Goal: Transaction & Acquisition: Book appointment/travel/reservation

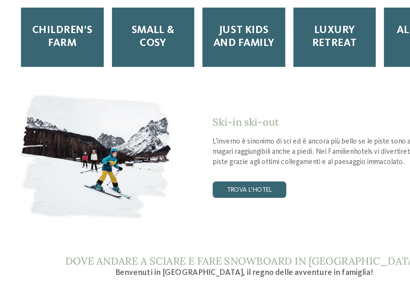
scroll to position [870, 0]
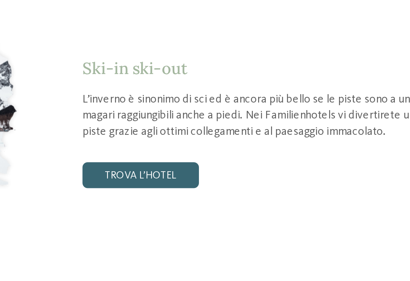
click at [182, 171] on link "trova l’hotel" at bounding box center [209, 177] width 55 height 12
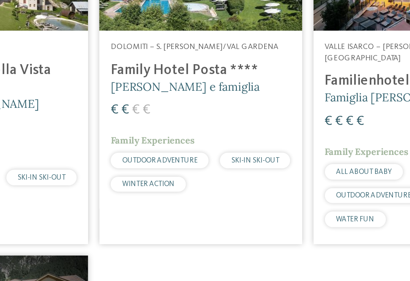
scroll to position [534, 0]
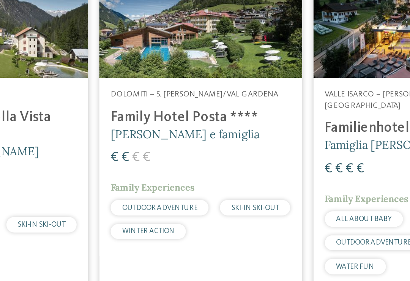
click at [157, 152] on h4 "Family Hotel Posta ****" at bounding box center [205, 156] width 96 height 9
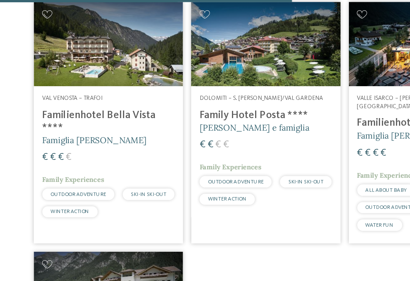
scroll to position [606, 0]
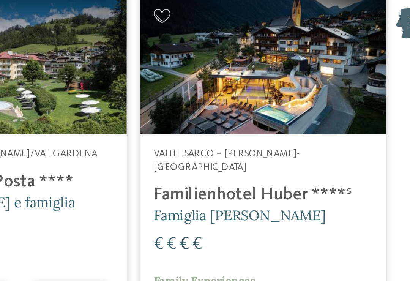
click at [272, 85] on h4 "Familienhotel Huber ****ˢ" at bounding box center [320, 89] width 96 height 9
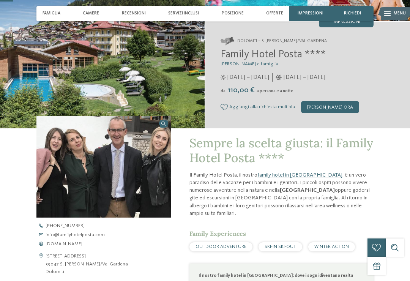
scroll to position [65, 0]
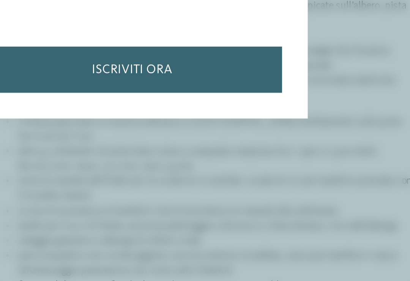
scroll to position [288, 0]
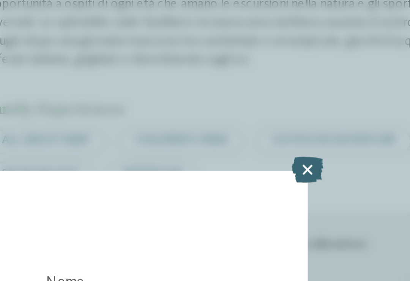
click at [315, 66] on icon at bounding box center [321, 71] width 13 height 11
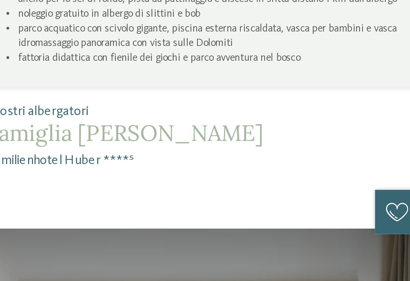
scroll to position [380, 0]
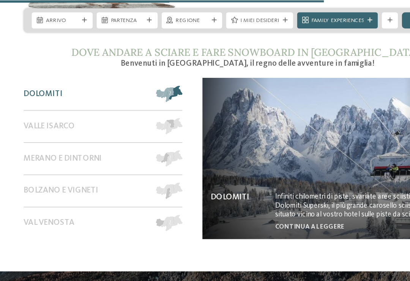
scroll to position [1055, 0]
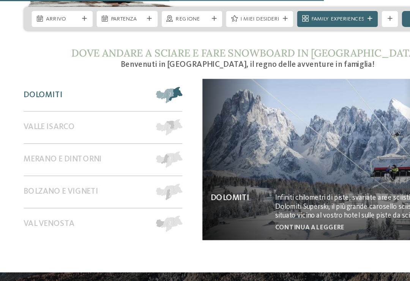
click at [36, 69] on span "Dolomiti" at bounding box center [50, 72] width 29 height 7
click at [157, 67] on span at bounding box center [157, 73] width 0 height 12
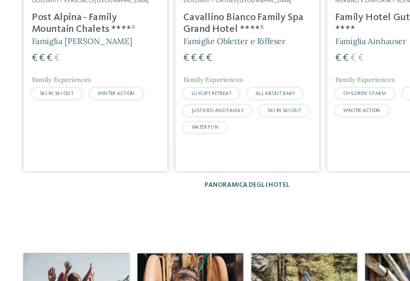
scroll to position [1363, 0]
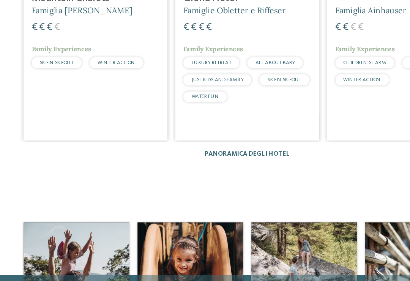
click at [204, 174] on link "Panoramica degli hotel" at bounding box center [205, 176] width 64 height 5
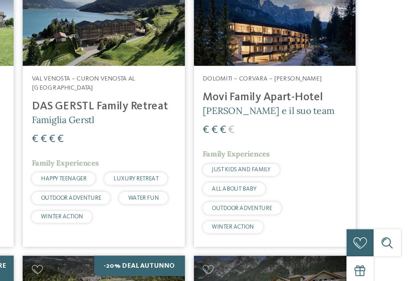
scroll to position [698, 0]
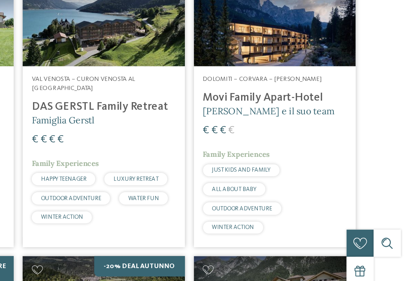
click at [272, 146] on h4 "Movi Family Apart-Hotel" at bounding box center [320, 150] width 96 height 9
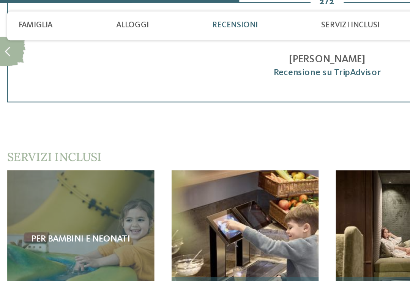
scroll to position [885, 0]
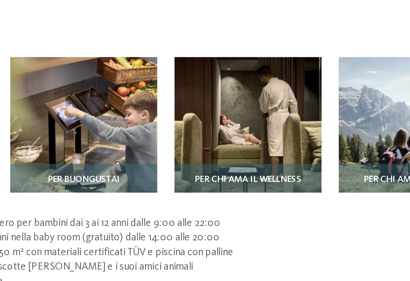
click at [123, 90] on img at bounding box center [162, 129] width 78 height 78
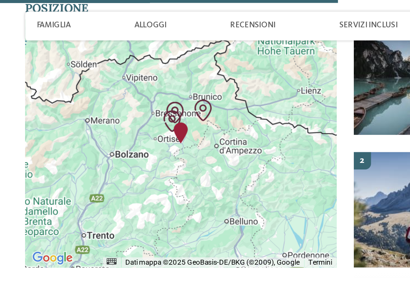
scroll to position [1100, 0]
